Goal: Contribute content

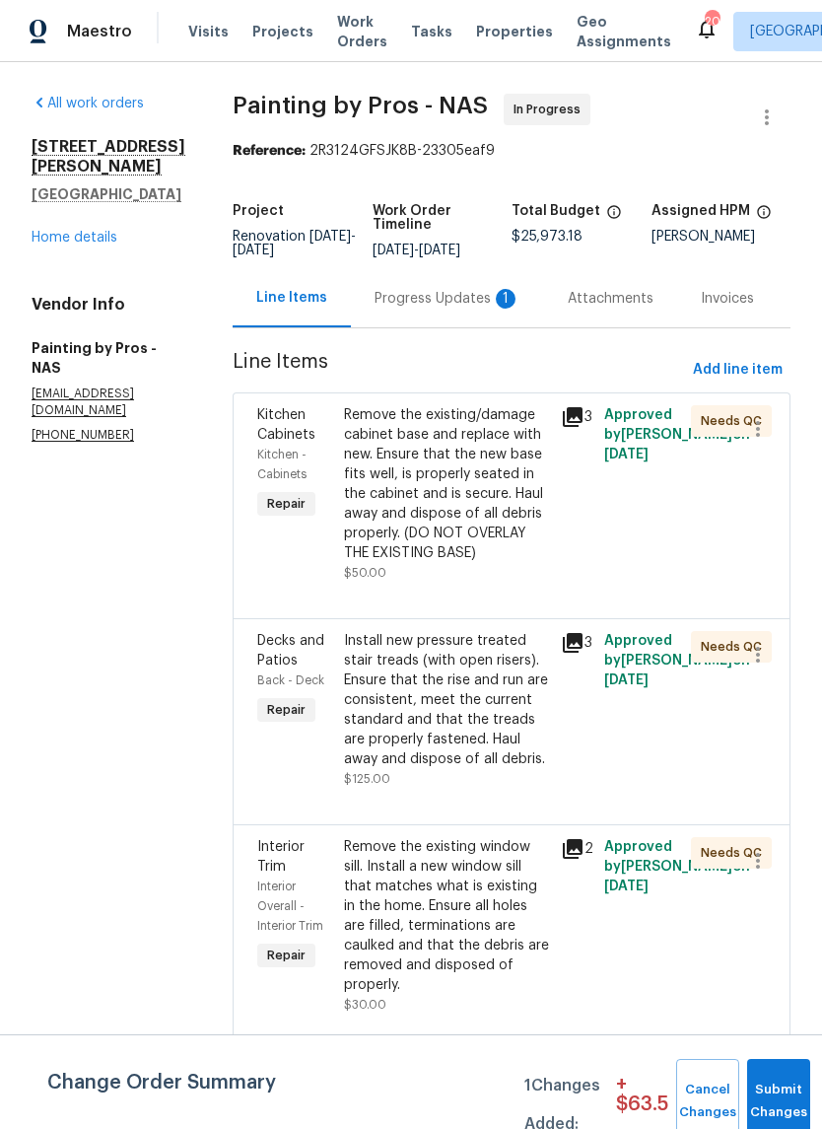
click at [416, 309] on div "Progress Updates 1" at bounding box center [448, 299] width 146 height 20
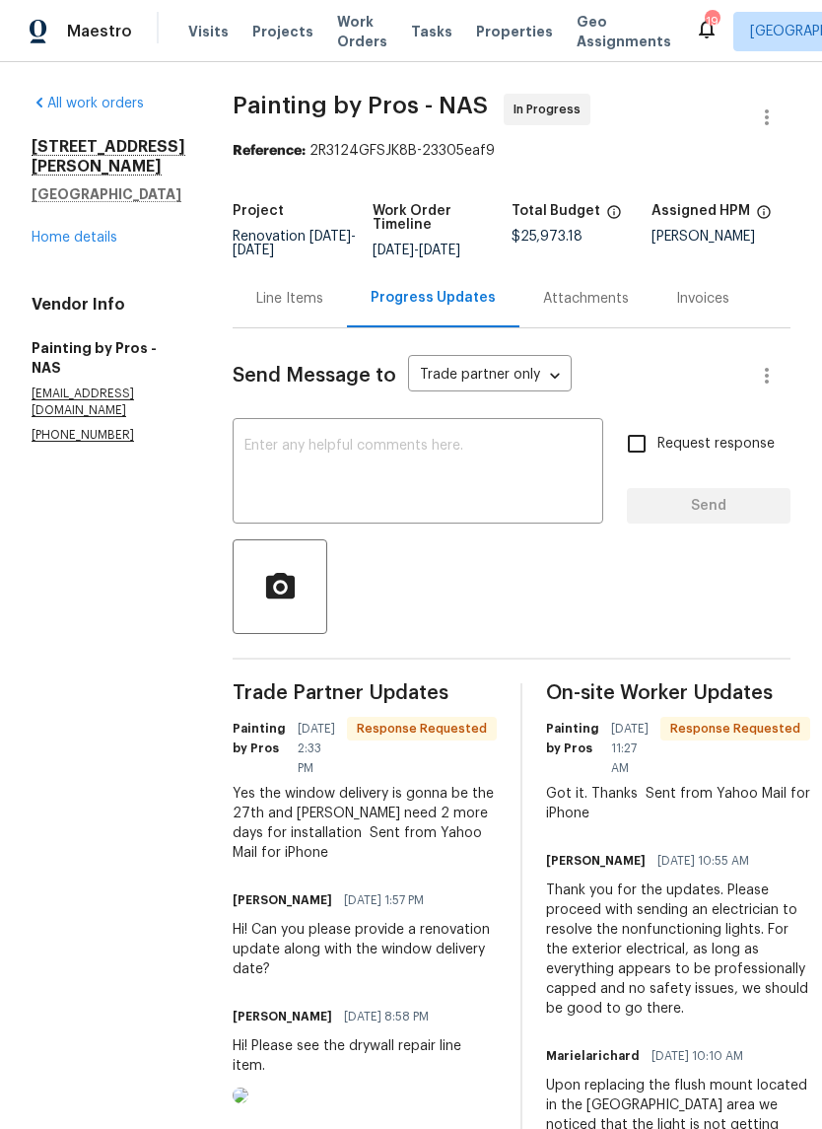
click at [55, 231] on link "Home details" at bounding box center [75, 238] width 86 height 14
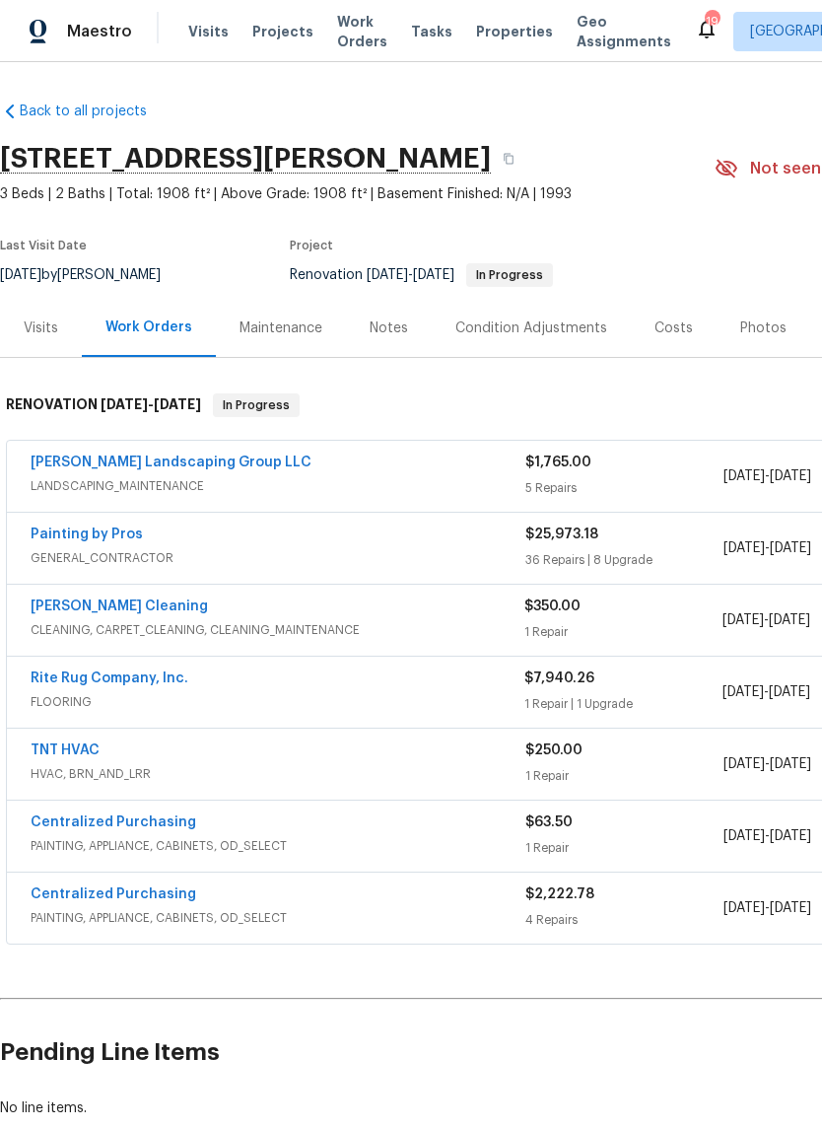
click at [378, 330] on div "Notes" at bounding box center [389, 328] width 38 height 20
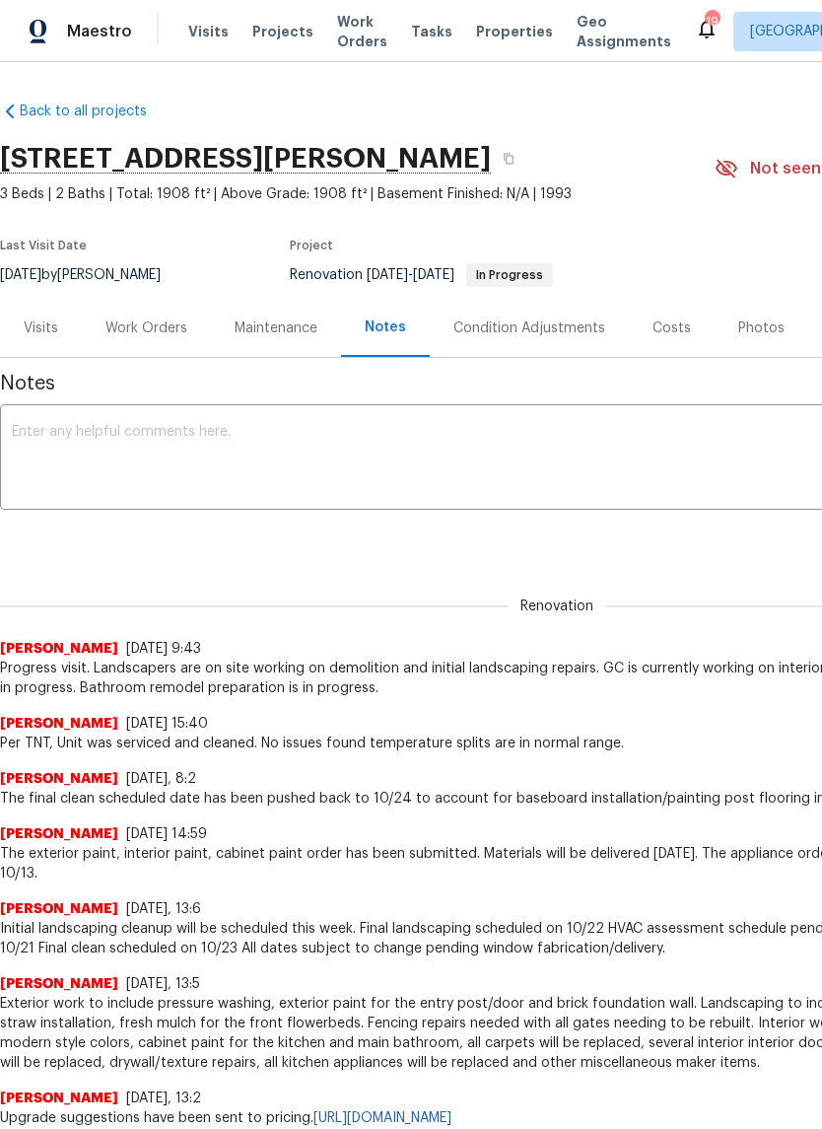
click at [102, 492] on textarea at bounding box center [557, 459] width 1090 height 69
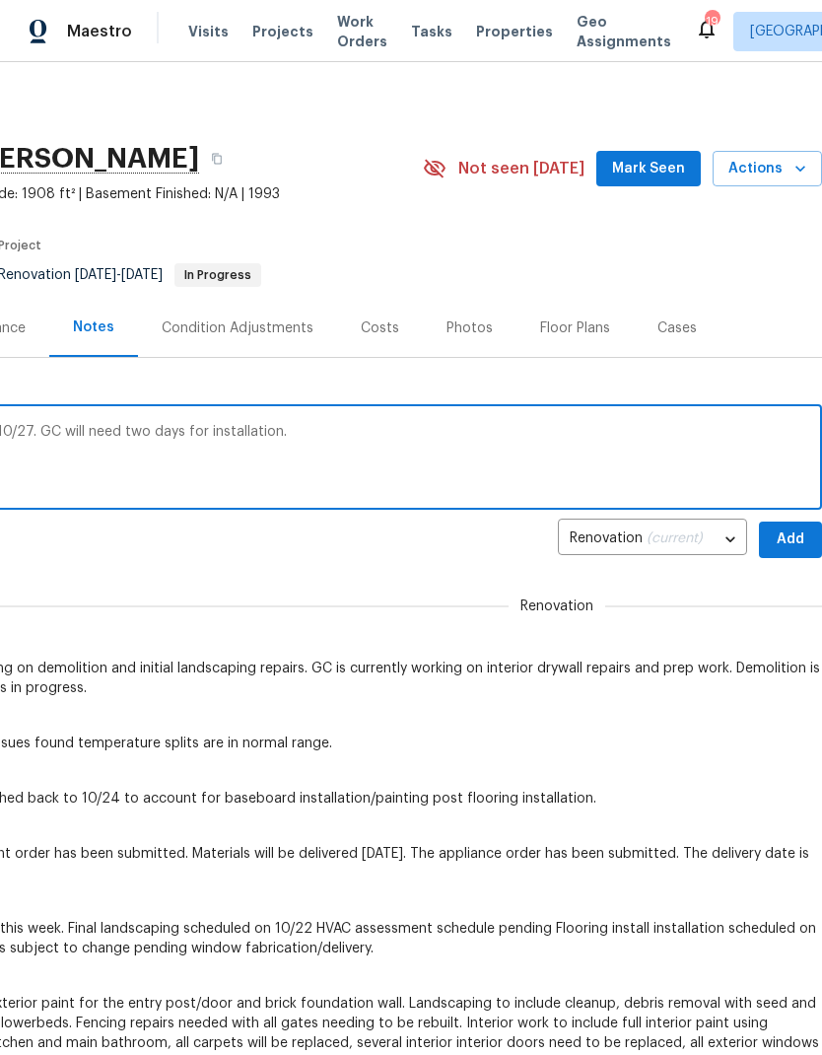
scroll to position [0, 292]
type textarea "Windows are expected to be delivered on 10/27. GC will need two days for instal…"
click at [795, 544] on span "Add" at bounding box center [791, 539] width 32 height 25
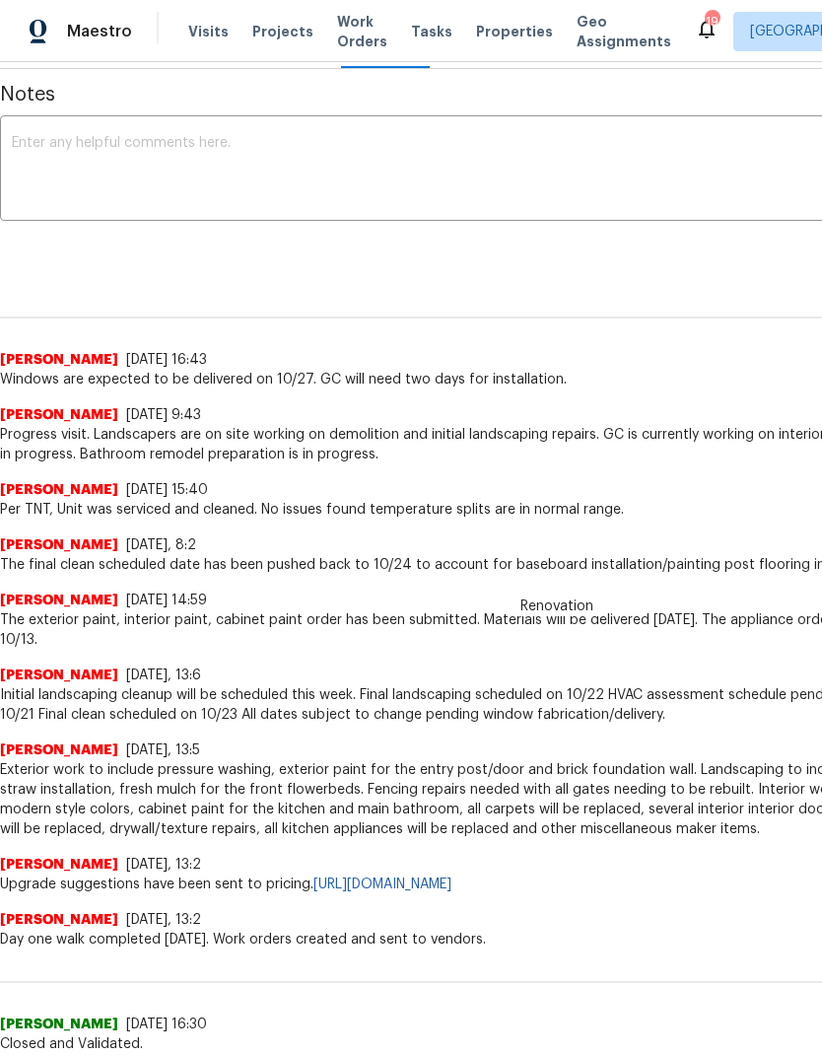
scroll to position [290, 0]
